Goal: Task Accomplishment & Management: Manage account settings

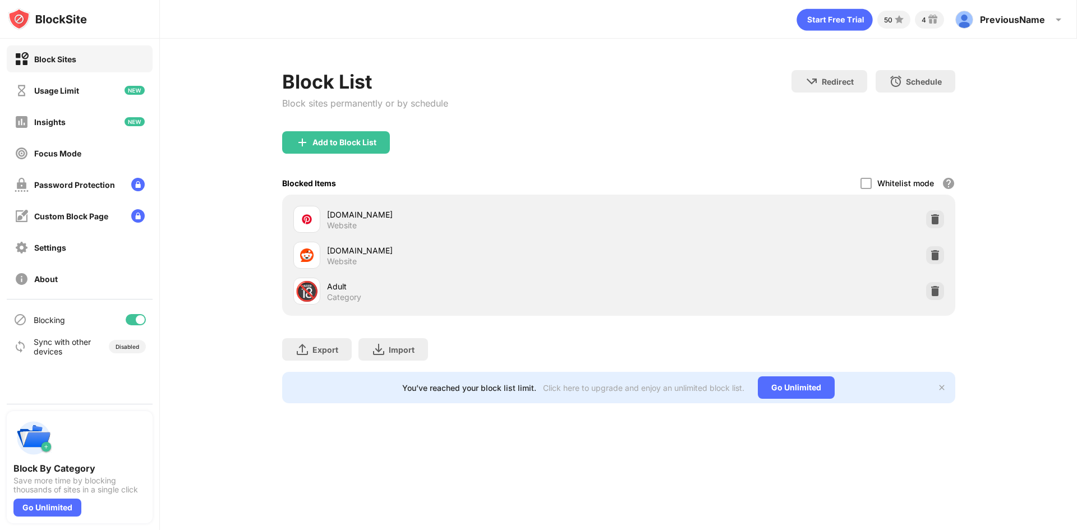
click at [880, 183] on div "Whitelist mode" at bounding box center [905, 183] width 57 height 10
click at [869, 184] on div at bounding box center [865, 183] width 11 height 11
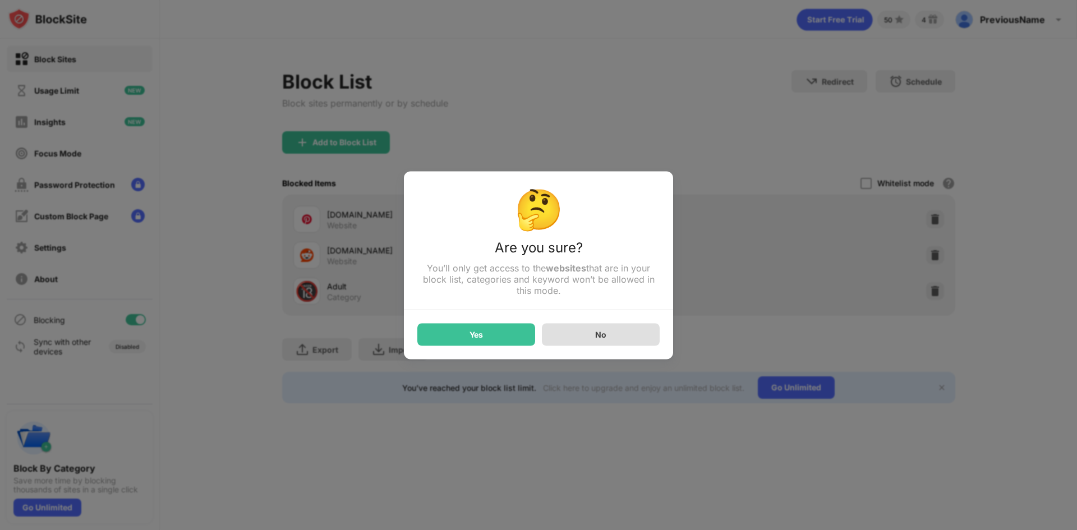
click at [602, 333] on div "No" at bounding box center [600, 335] width 11 height 10
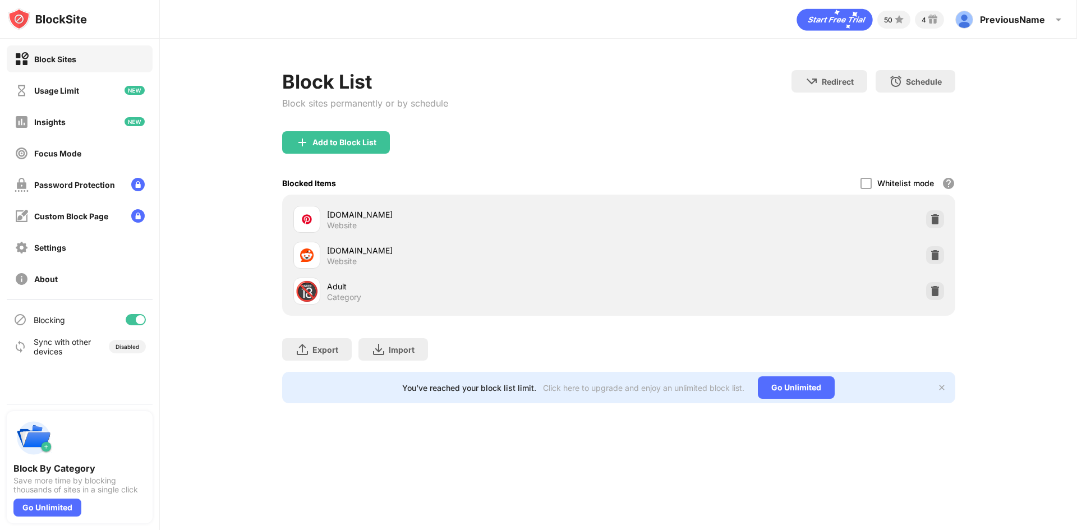
click at [904, 178] on div "Whitelist mode" at bounding box center [905, 183] width 57 height 10
click at [942, 252] on div at bounding box center [935, 255] width 18 height 18
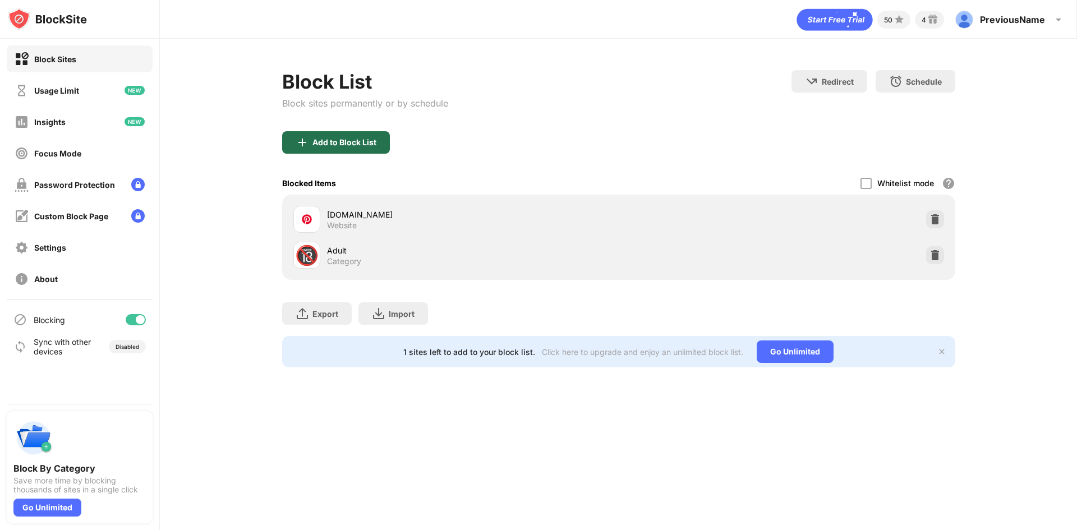
click at [331, 145] on div "Add to Block List" at bounding box center [344, 142] width 64 height 9
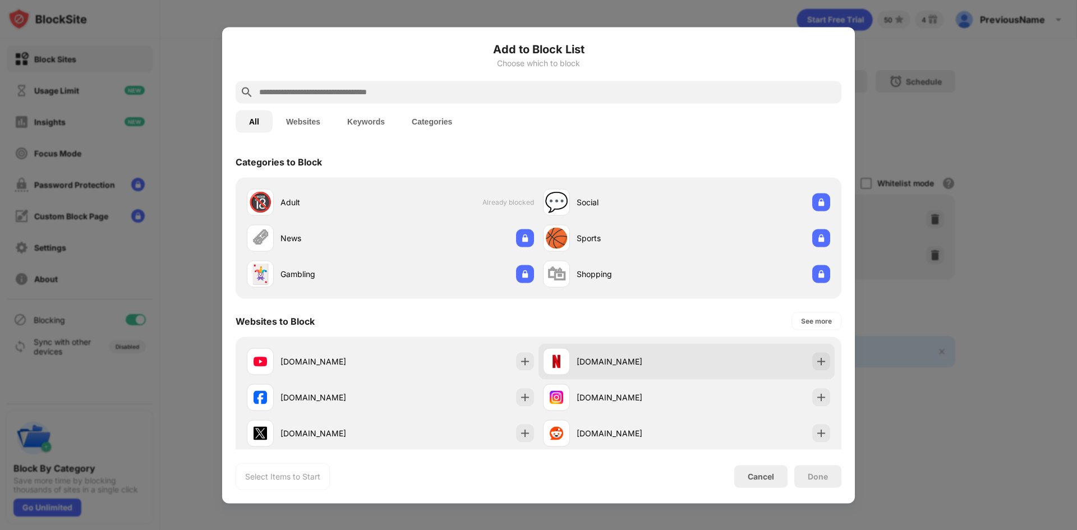
scroll to position [112, 0]
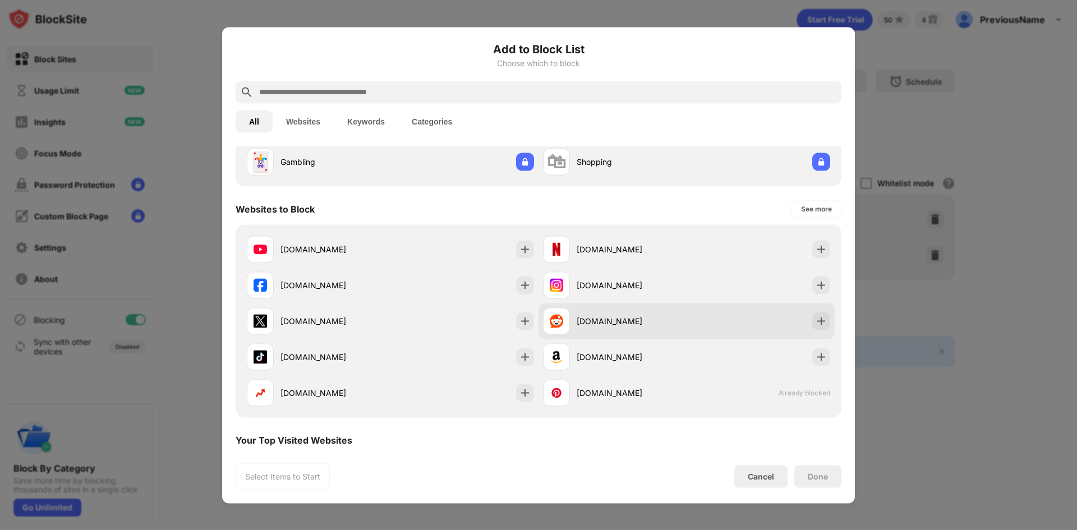
click at [800, 326] on div "[DOMAIN_NAME]" at bounding box center [686, 321] width 296 height 36
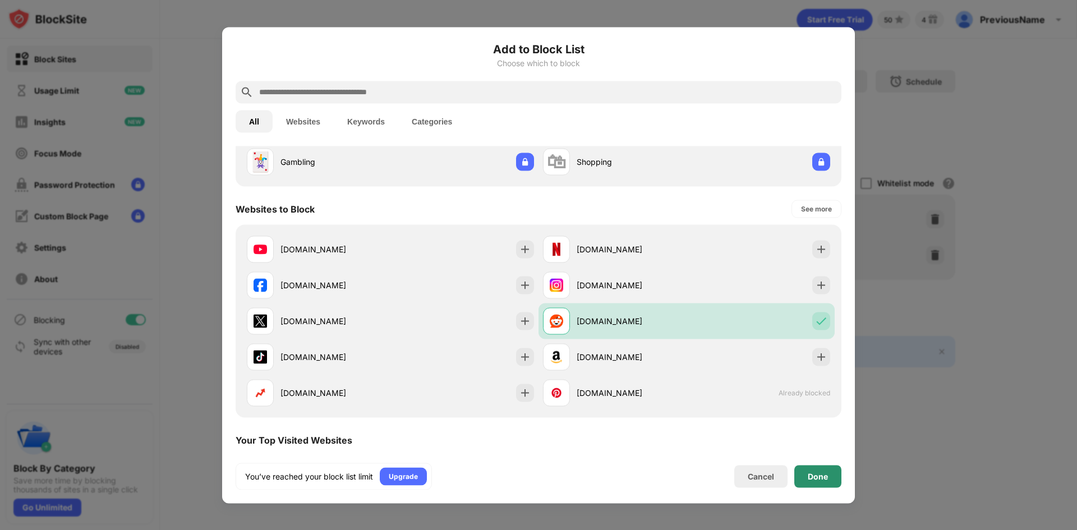
click at [808, 476] on div "Done" at bounding box center [818, 476] width 20 height 9
